Goal: Task Accomplishment & Management: Use online tool/utility

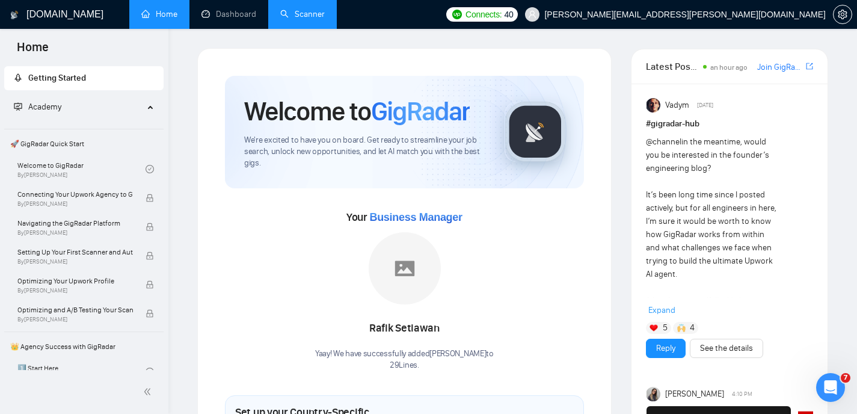
click at [319, 19] on link "Scanner" at bounding box center [302, 14] width 45 height 10
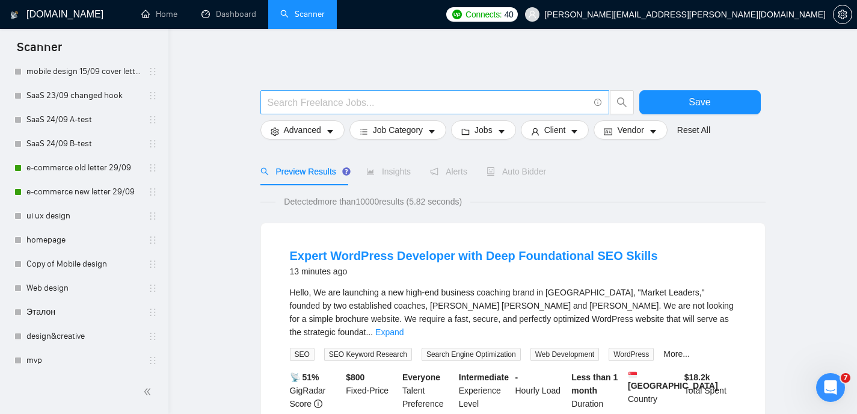
click at [489, 108] on input "text" at bounding box center [428, 102] width 321 height 15
type input "п"
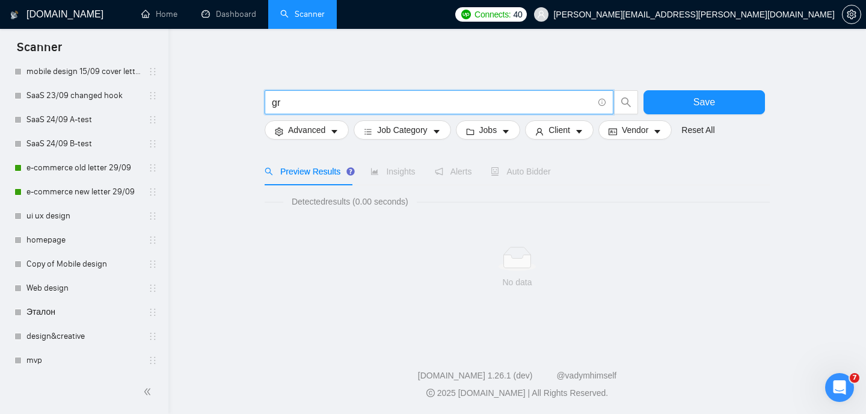
type input "g"
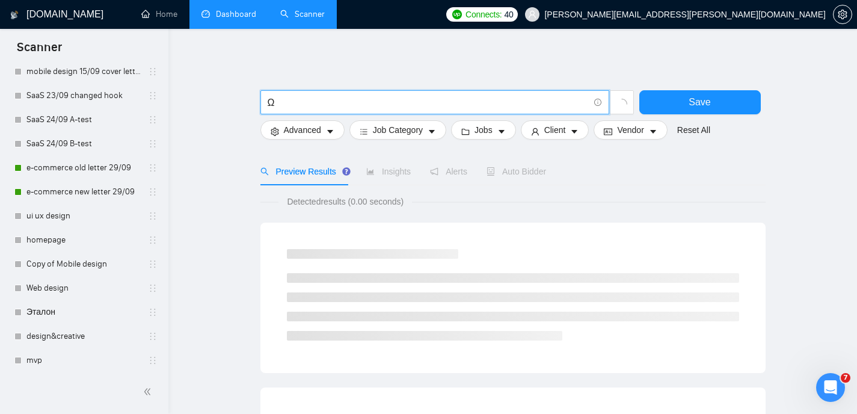
type input "Ω"
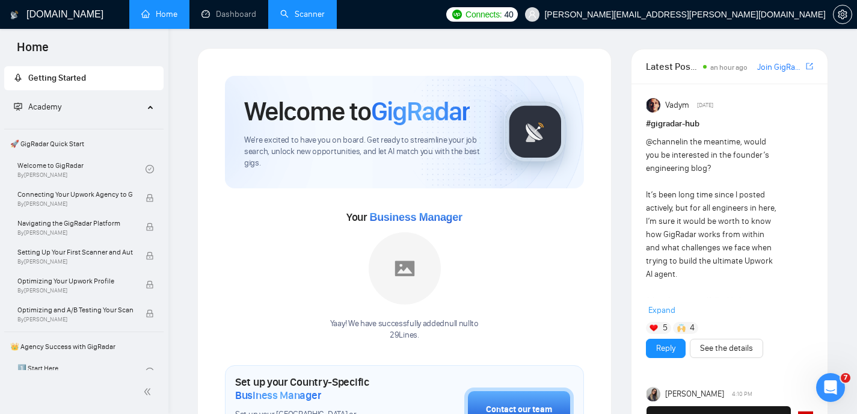
click at [310, 13] on link "Scanner" at bounding box center [302, 14] width 45 height 10
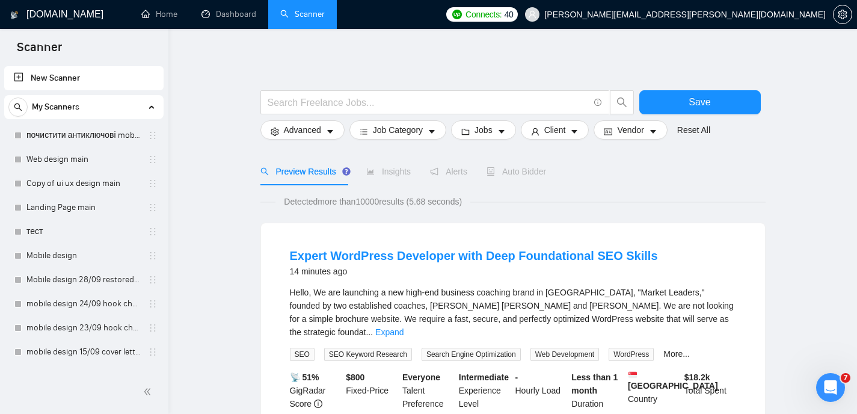
click at [69, 16] on h1 "[DOMAIN_NAME]" at bounding box center [64, 14] width 77 height 29
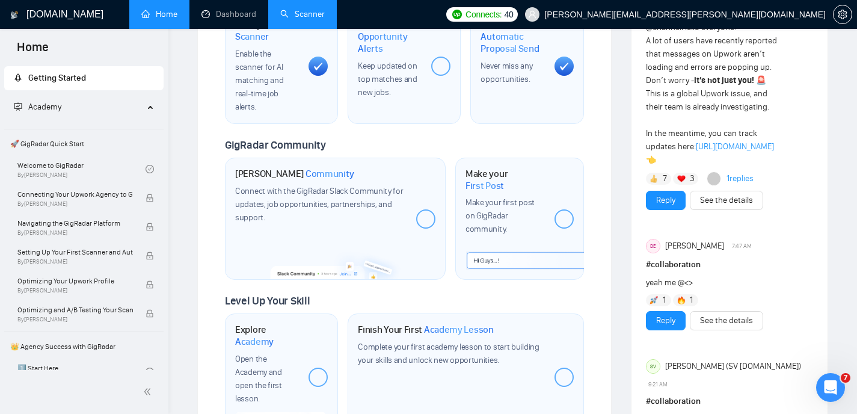
scroll to position [271, 0]
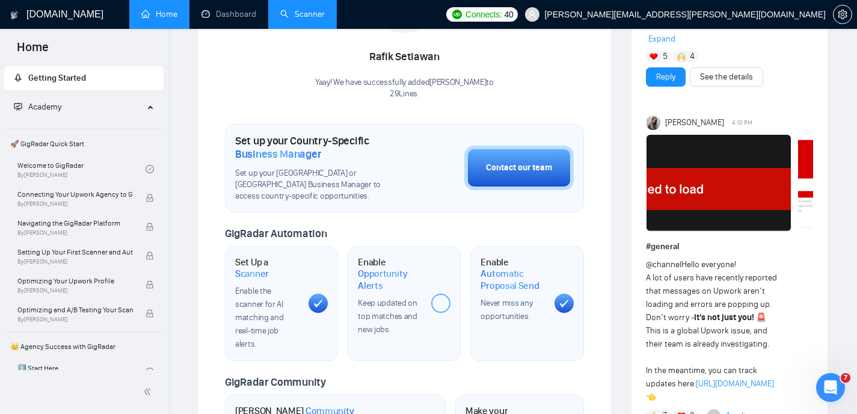
click at [310, 13] on link "Scanner" at bounding box center [302, 14] width 45 height 10
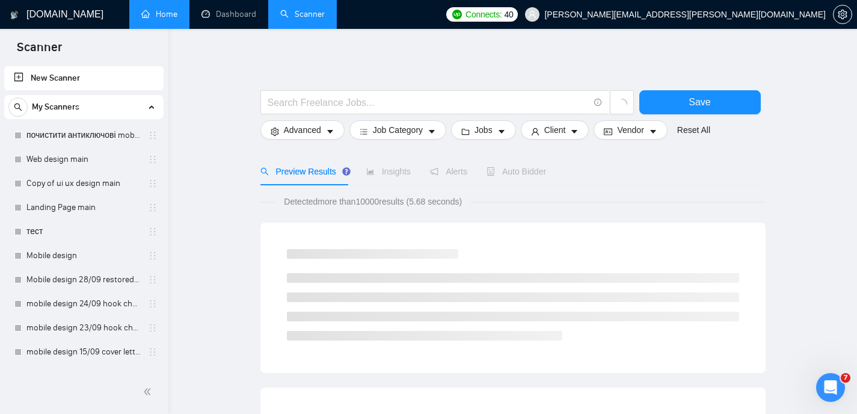
click at [162, 9] on link "Home" at bounding box center [159, 14] width 36 height 10
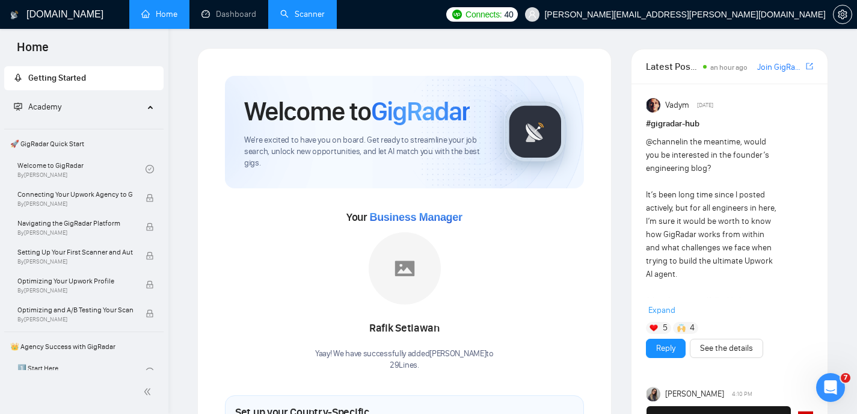
click at [323, 13] on link "Scanner" at bounding box center [302, 14] width 45 height 10
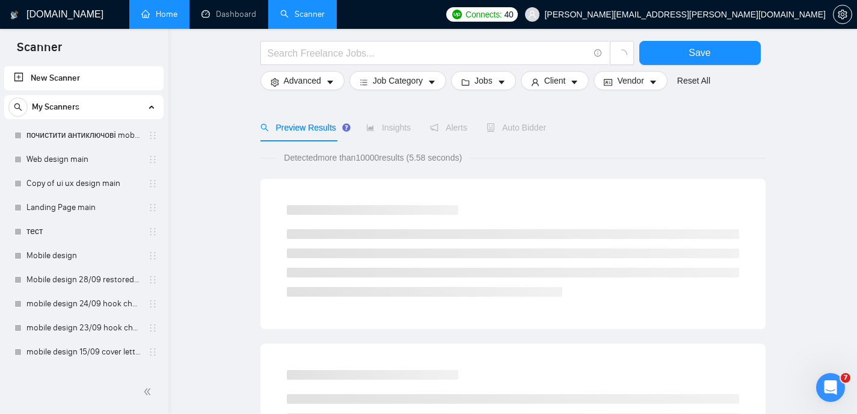
scroll to position [62, 0]
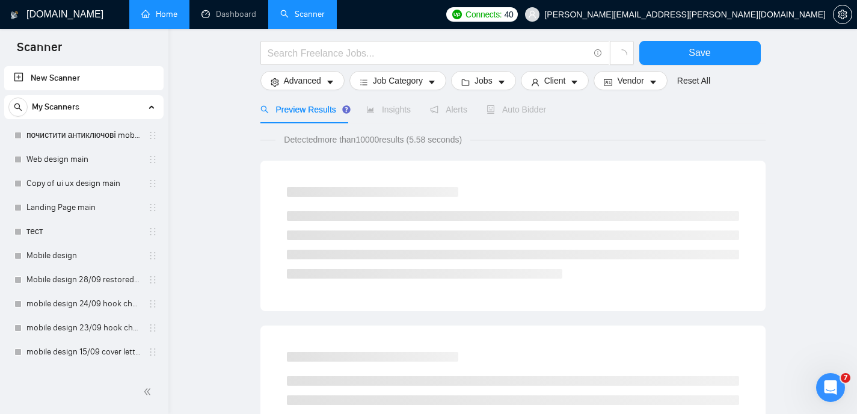
click at [162, 19] on link "Home" at bounding box center [159, 14] width 36 height 10
